Goal: Transaction & Acquisition: Purchase product/service

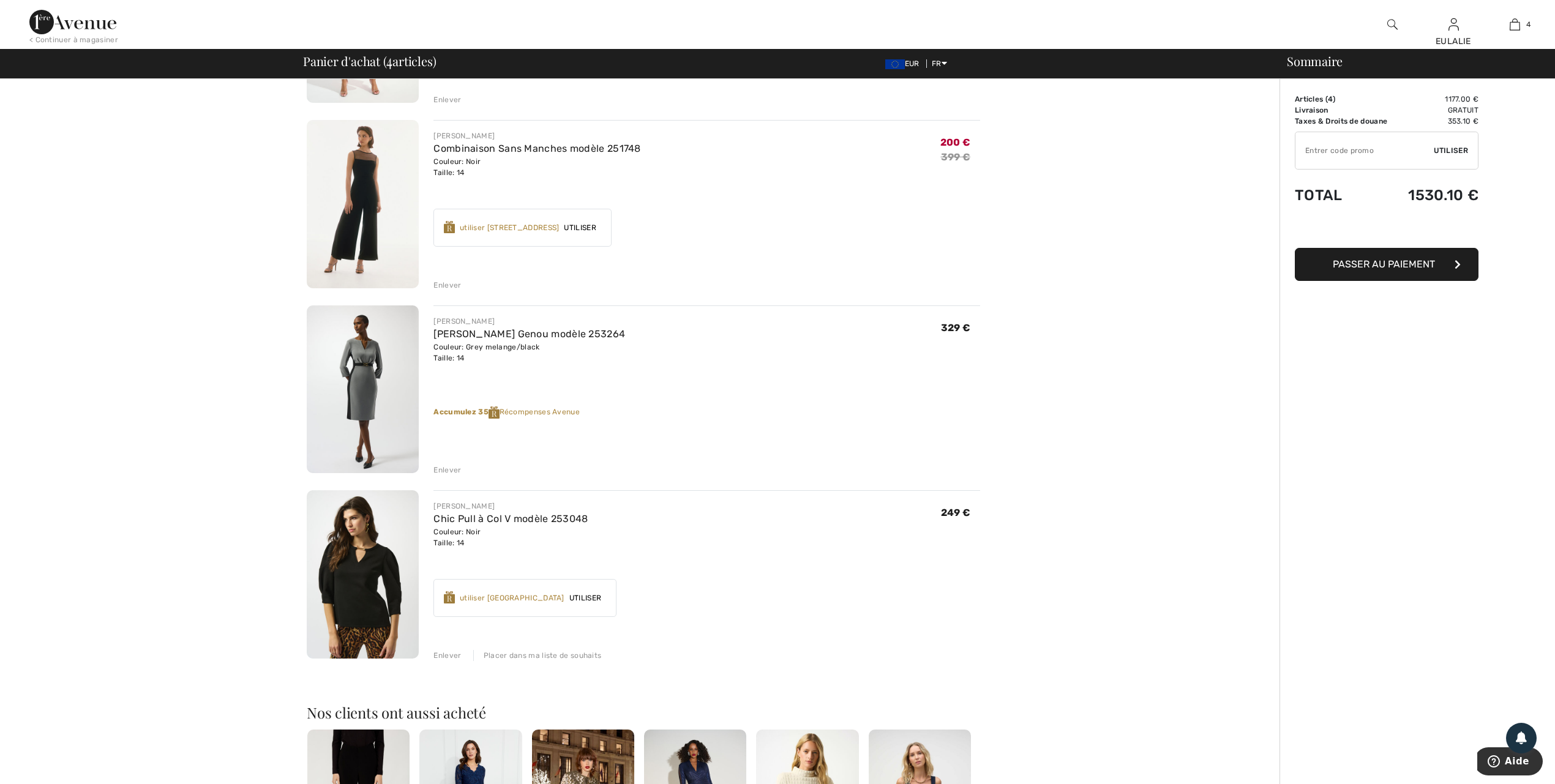
click at [525, 651] on div "Placer dans ma liste de souhaits" at bounding box center [537, 655] width 129 height 11
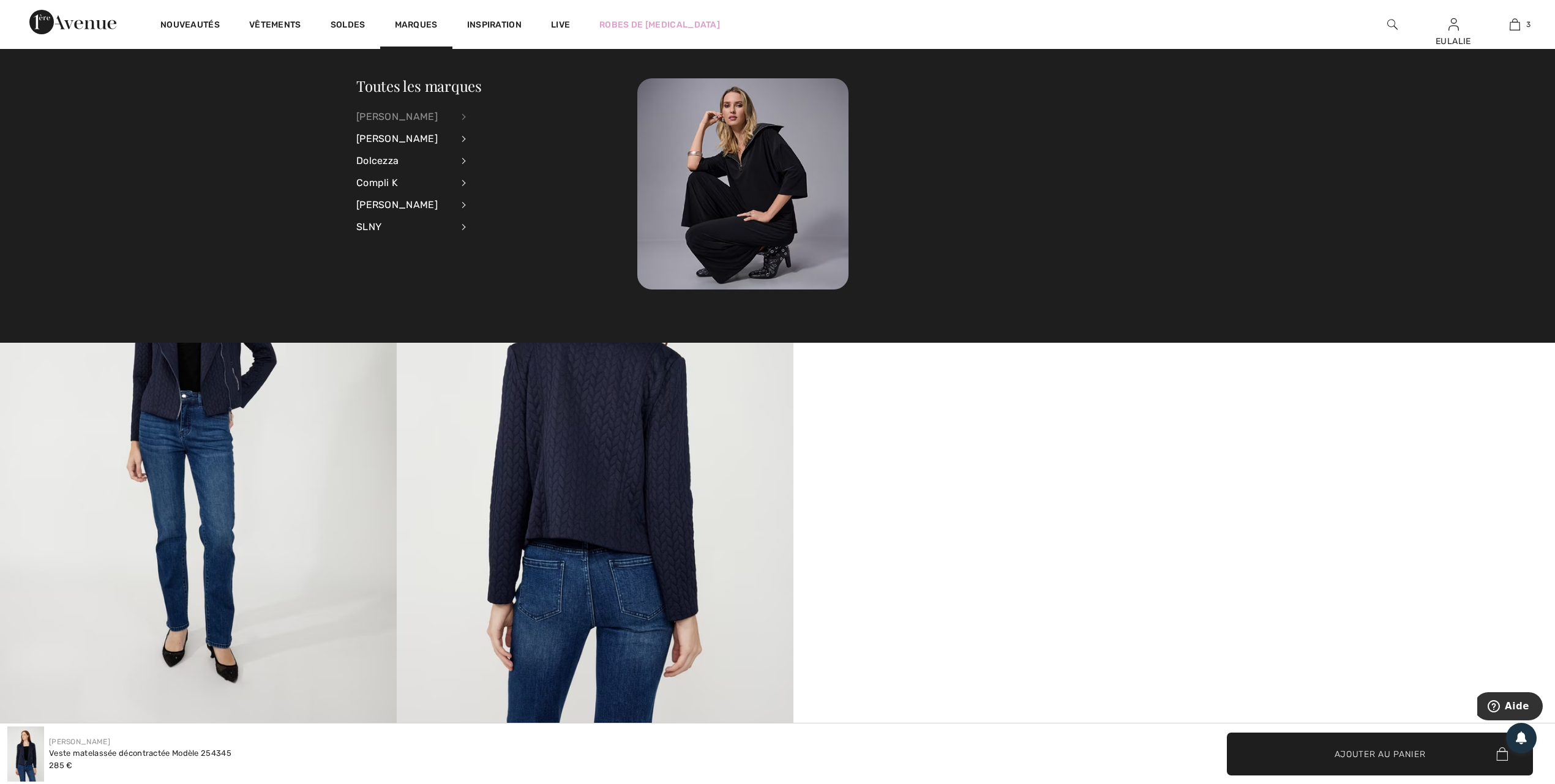
click at [400, 111] on div "[PERSON_NAME]" at bounding box center [404, 117] width 96 height 22
click at [498, 111] on link "Voir tout" at bounding box center [531, 116] width 99 height 20
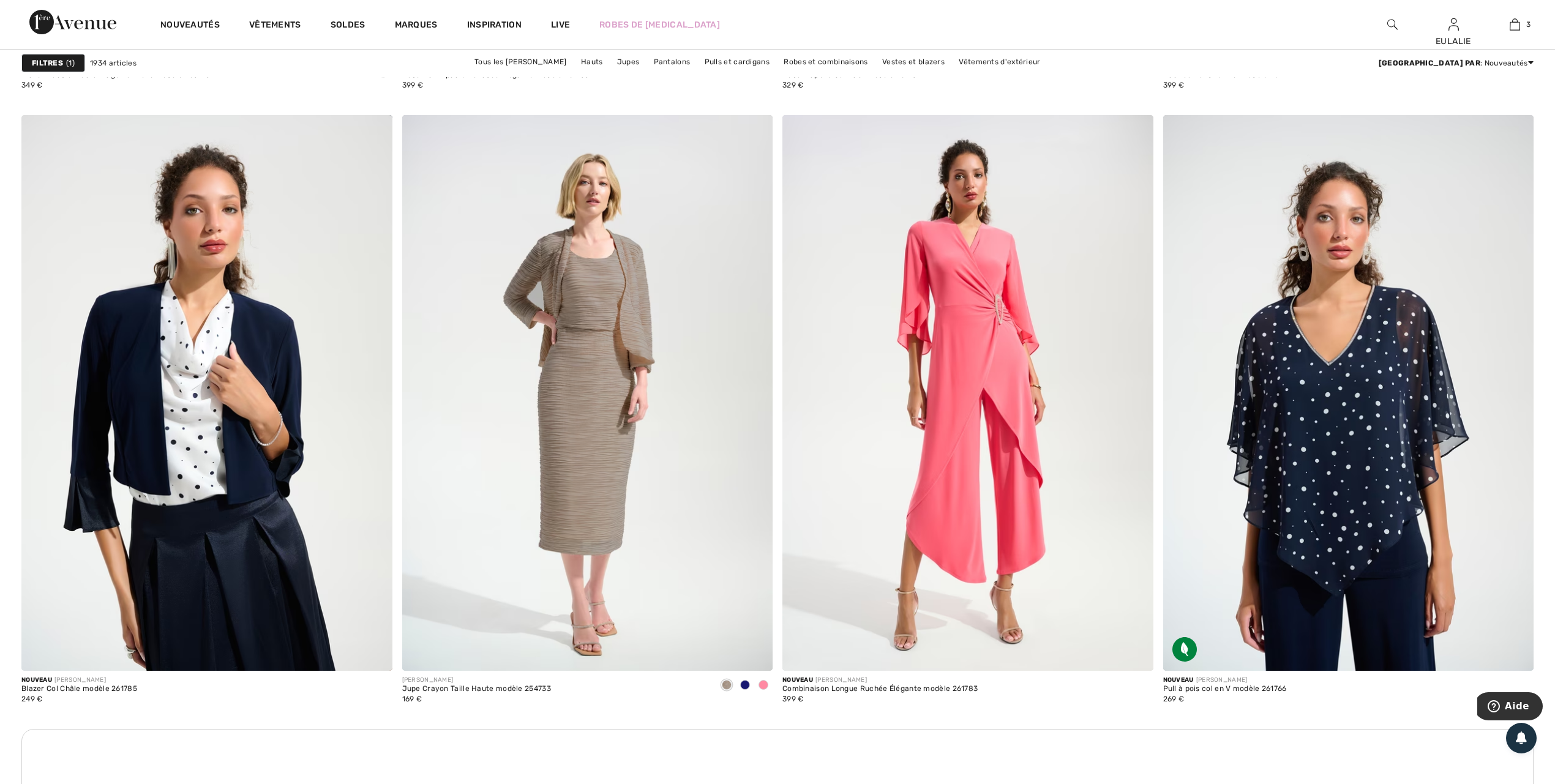
scroll to position [2366, 0]
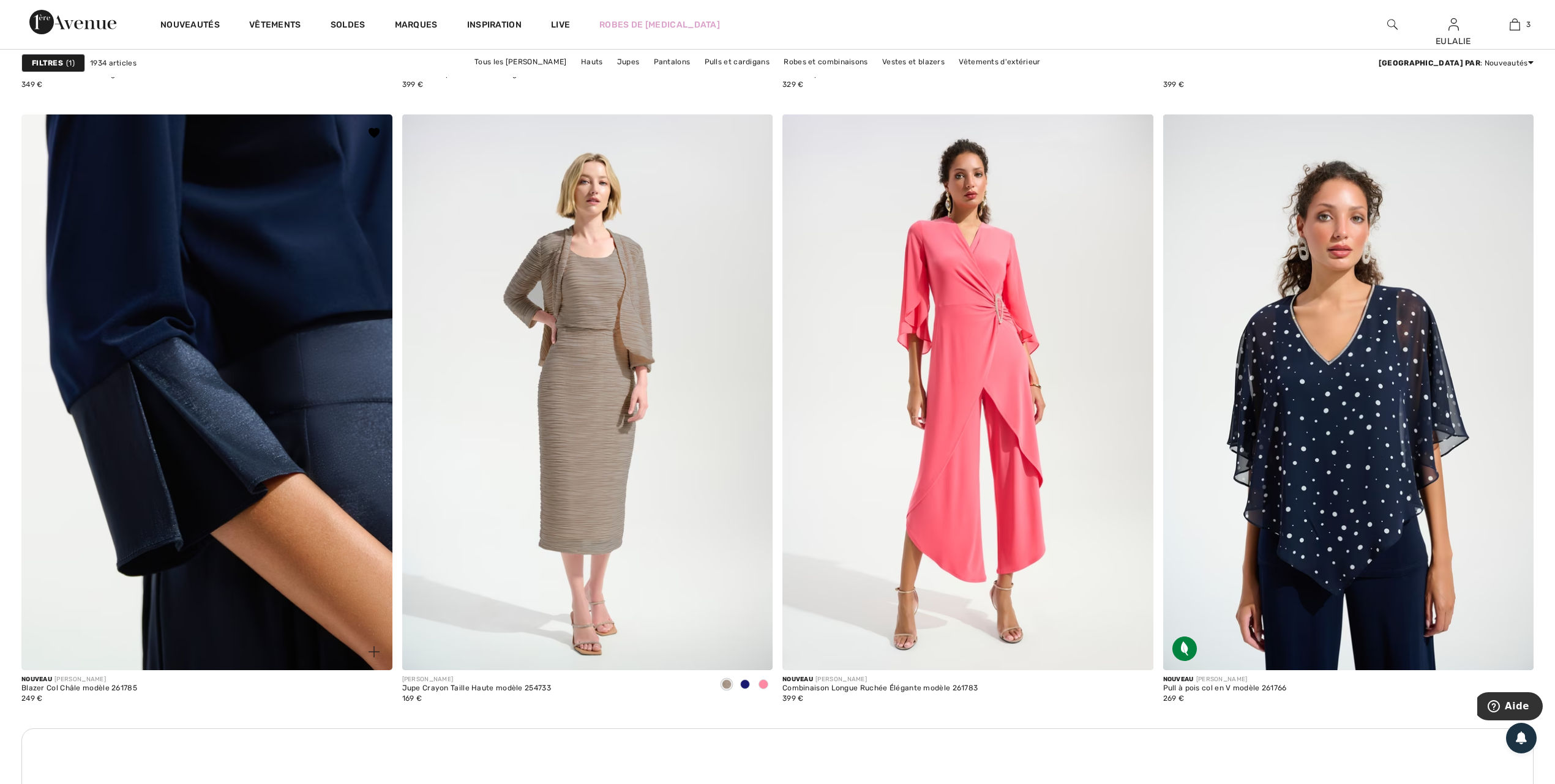
click at [146, 356] on img at bounding box center [206, 392] width 371 height 556
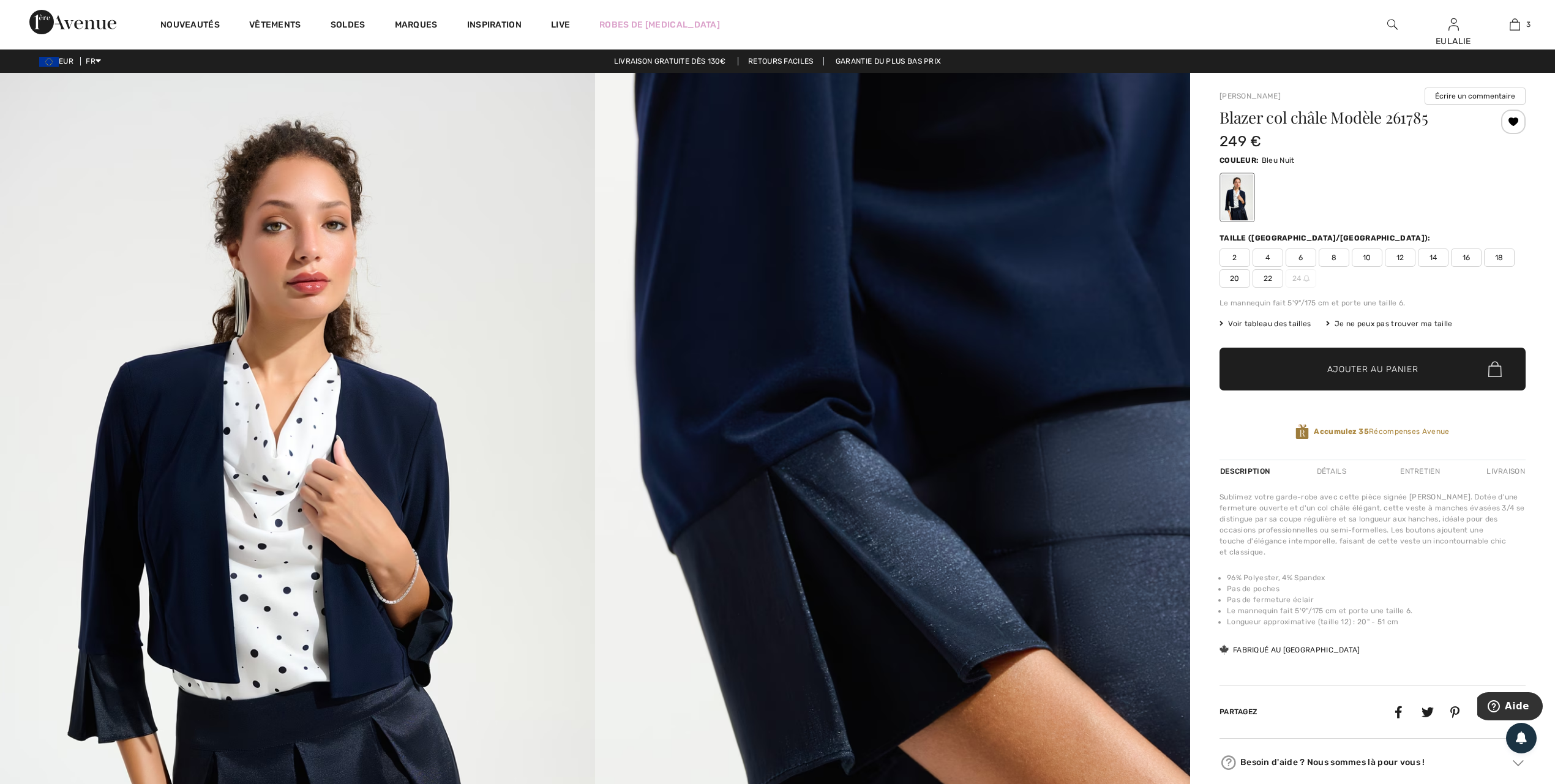
click at [1431, 255] on span "14" at bounding box center [1433, 257] width 31 height 18
click at [1402, 375] on span "Ajouter au panier" at bounding box center [1372, 369] width 91 height 13
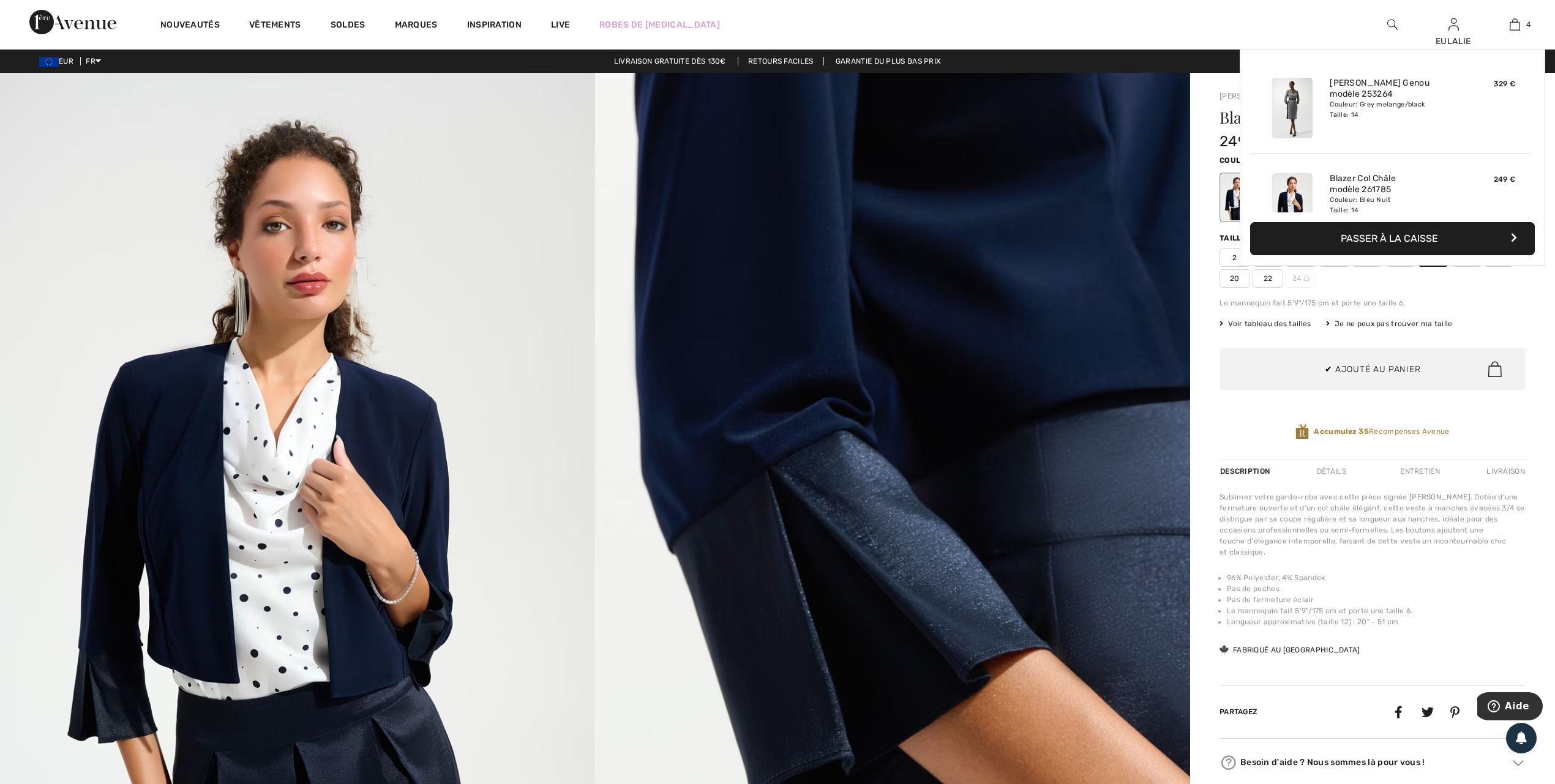
scroll to position [229, 0]
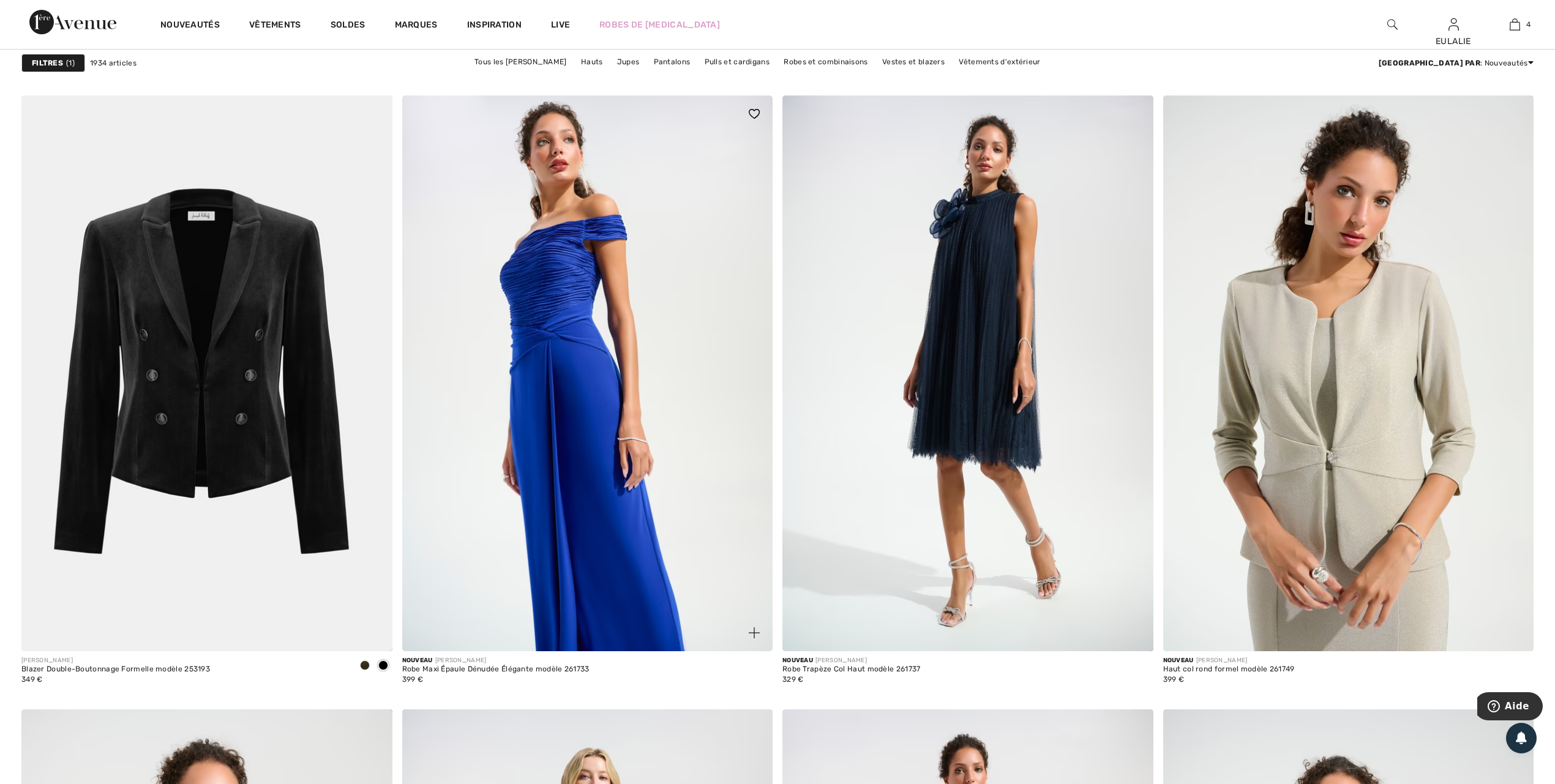
scroll to position [1794, 0]
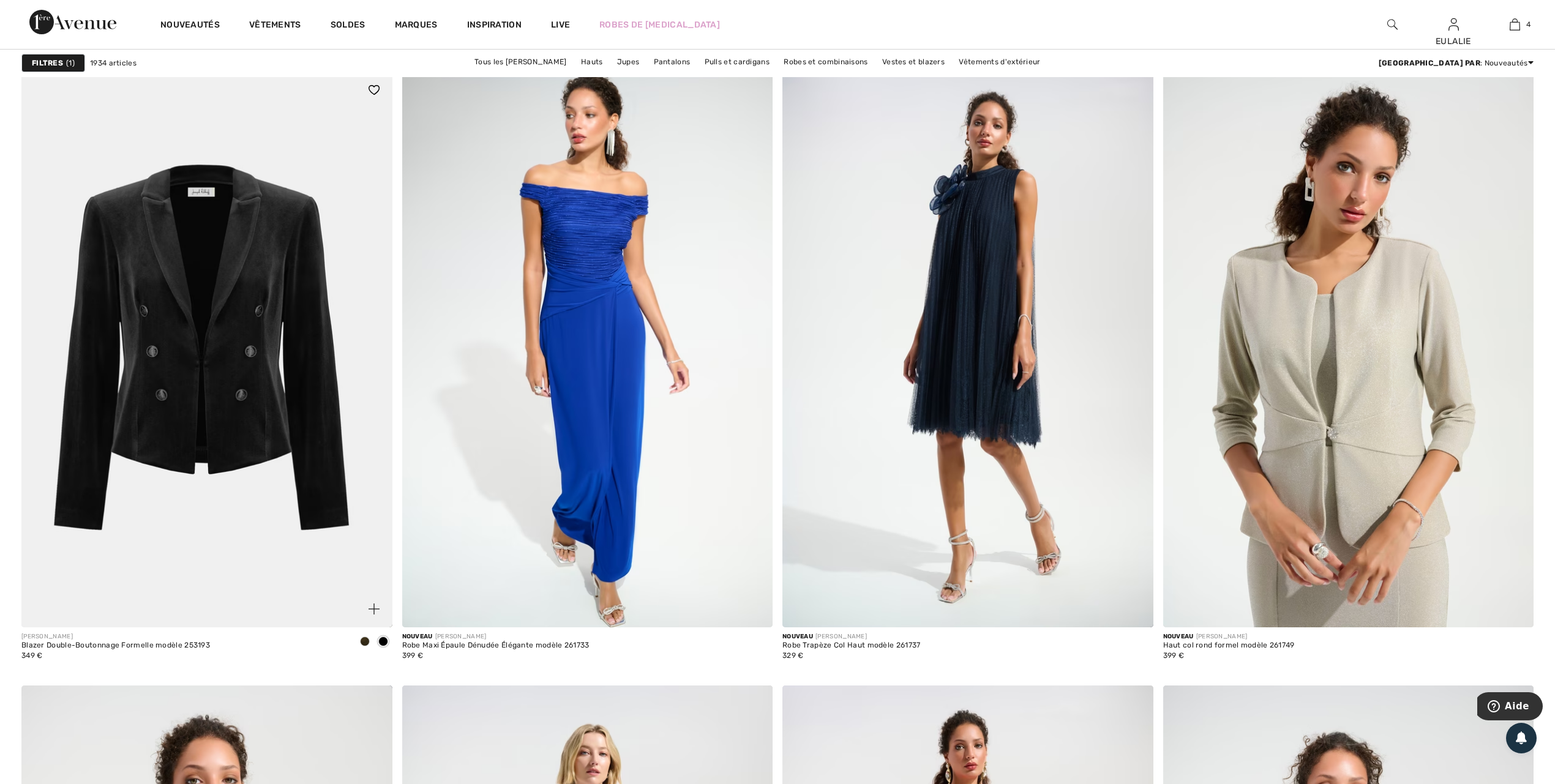
click at [365, 641] on span at bounding box center [365, 642] width 10 height 10
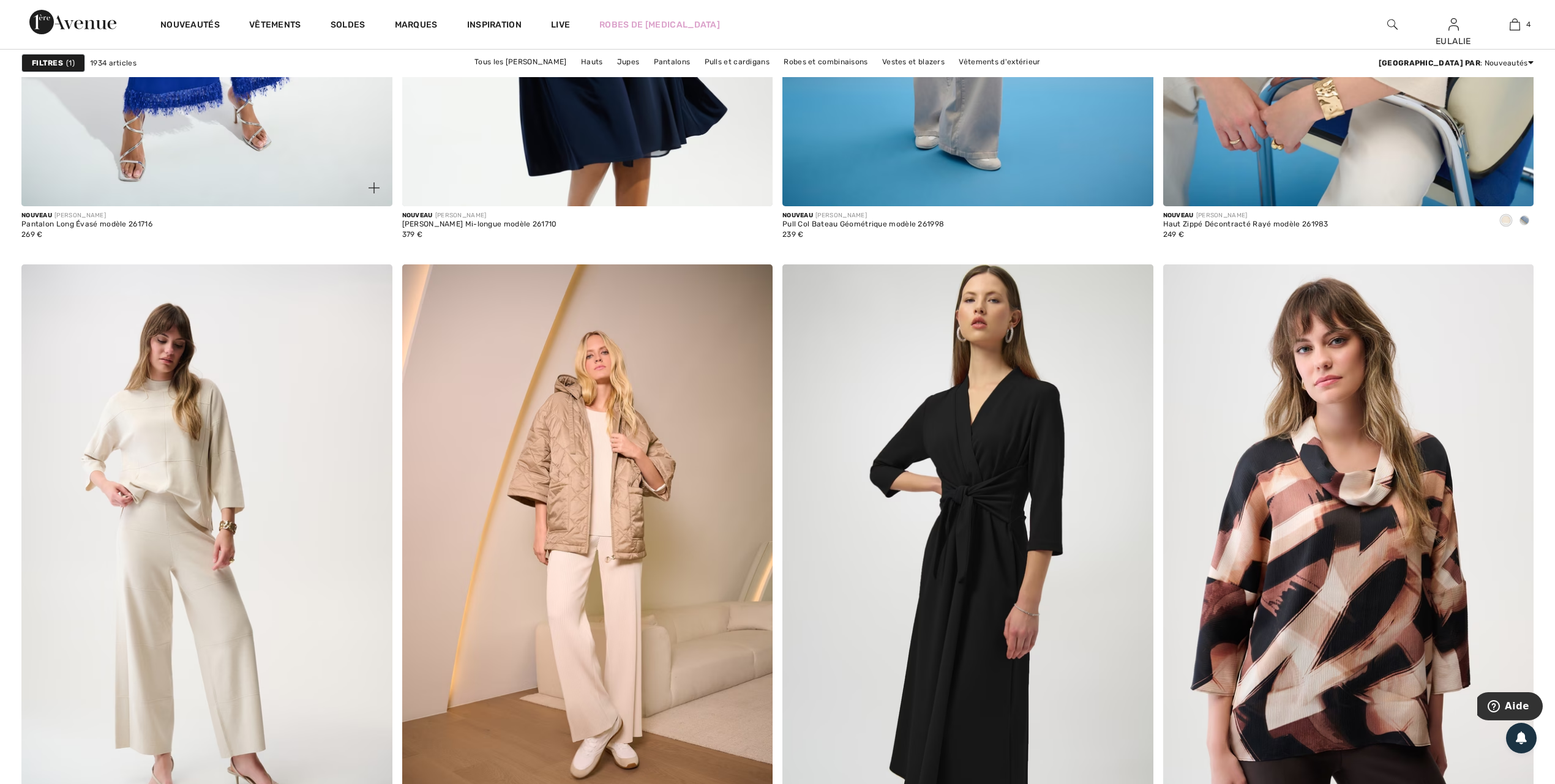
scroll to position [4487, 0]
